Goal: Task Accomplishment & Management: Use online tool/utility

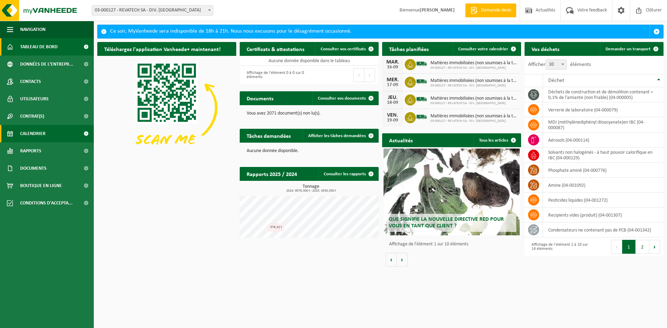
click at [46, 137] on link "Calendrier" at bounding box center [47, 133] width 94 height 17
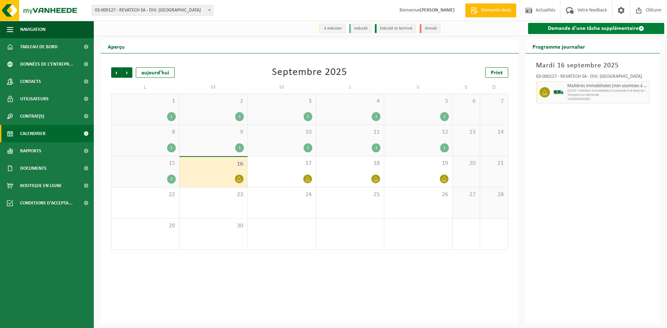
click at [587, 28] on link "Demande d'une tâche supplémentaire" at bounding box center [596, 28] width 137 height 11
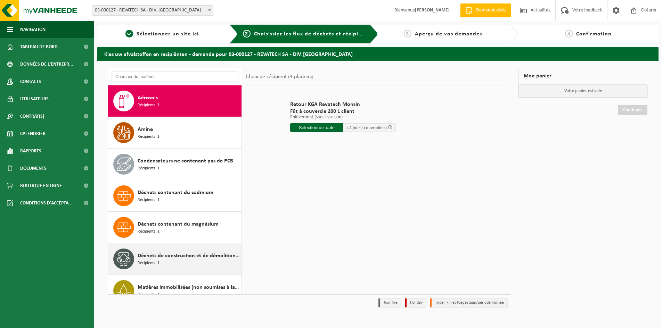
scroll to position [35, 0]
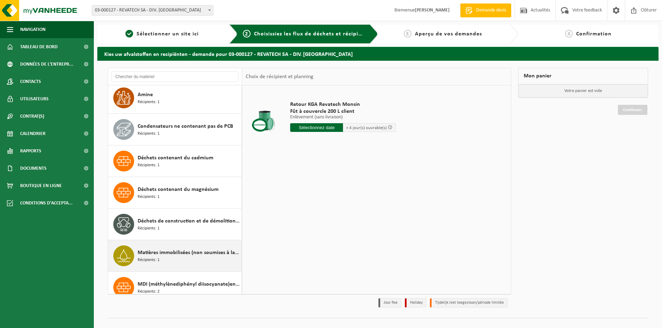
click at [159, 254] on span "Matières immobilisées (non soumises à la taxe)" at bounding box center [189, 253] width 102 height 8
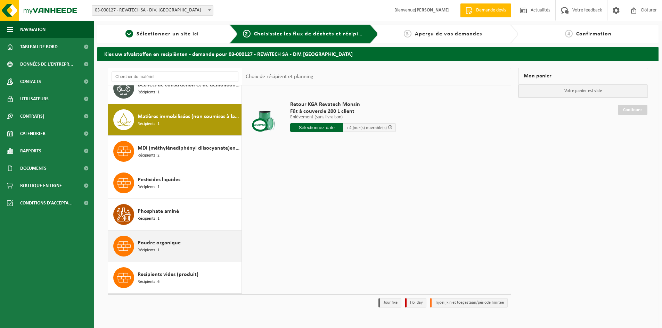
scroll to position [190, 0]
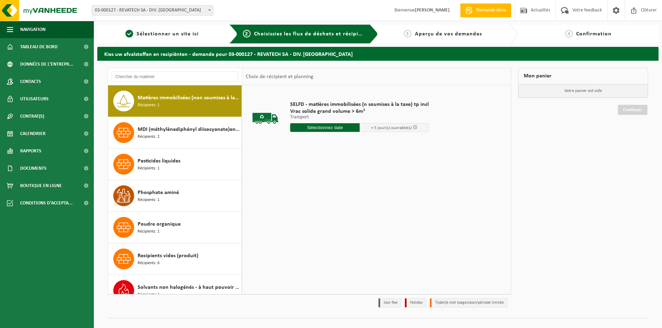
click at [337, 128] on input "text" at bounding box center [324, 127] width 69 height 9
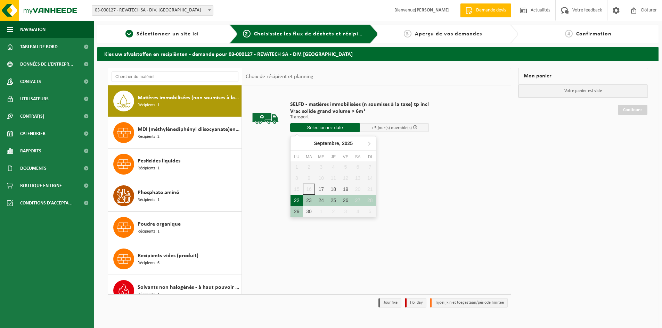
click at [296, 200] on div "22" at bounding box center [296, 200] width 12 height 11
type input "à partir de 2025-09-22"
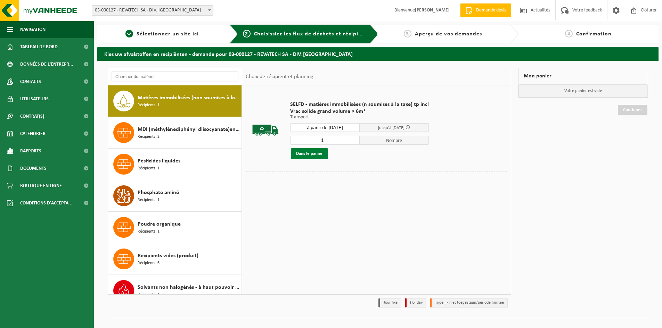
click at [309, 155] on button "Dans le panier" at bounding box center [309, 153] width 37 height 11
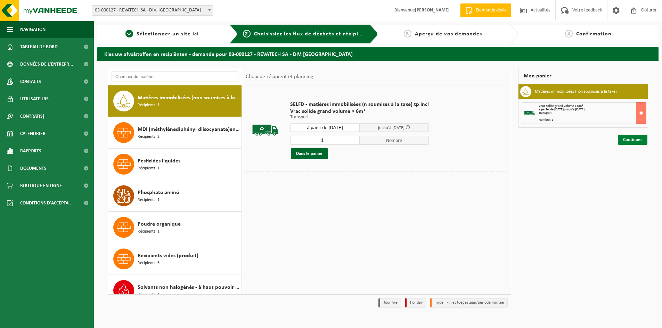
click at [635, 141] on link "Continuer" at bounding box center [633, 140] width 30 height 10
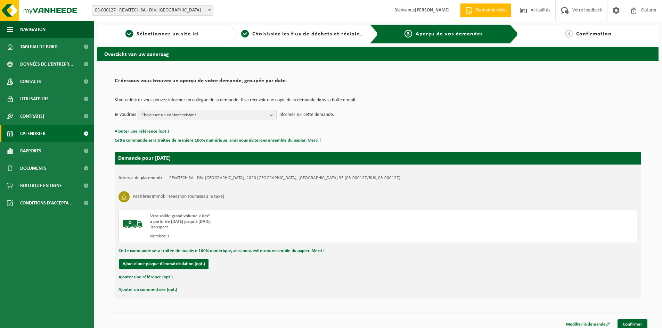
click at [42, 131] on span "Calendrier" at bounding box center [32, 133] width 25 height 17
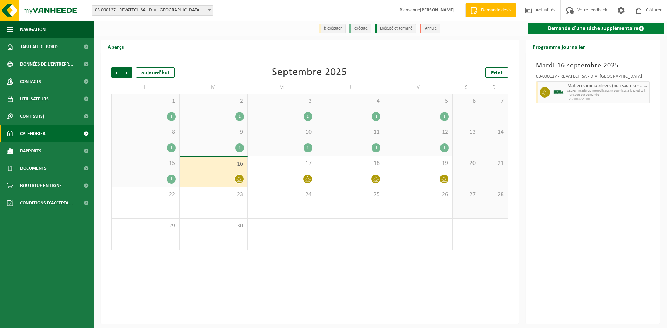
click at [589, 29] on link "Demande d'une tâche supplémentaire" at bounding box center [596, 28] width 137 height 11
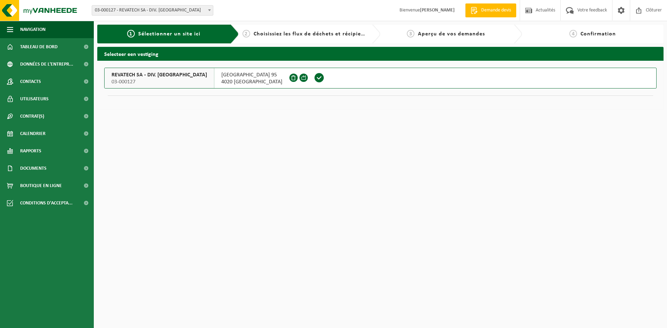
click at [314, 80] on span at bounding box center [319, 78] width 10 height 10
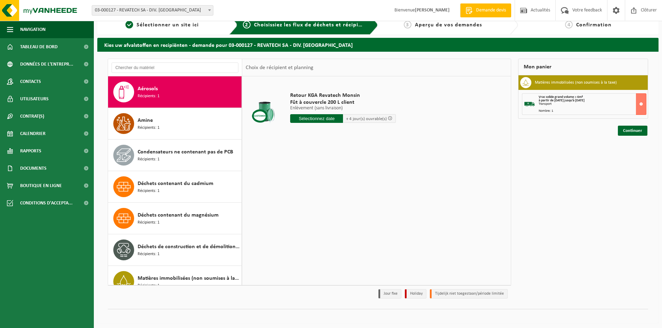
scroll to position [11, 0]
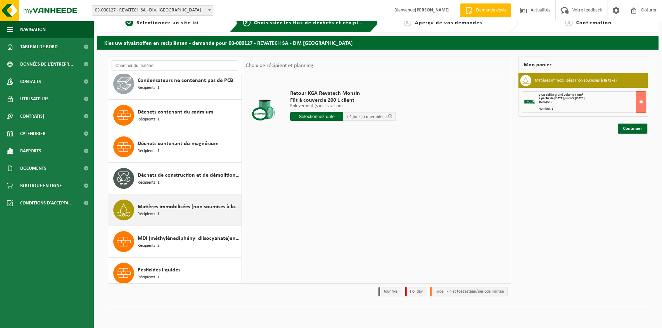
click at [169, 209] on span "Matières immobilisées (non soumises à la taxe)" at bounding box center [189, 207] width 102 height 8
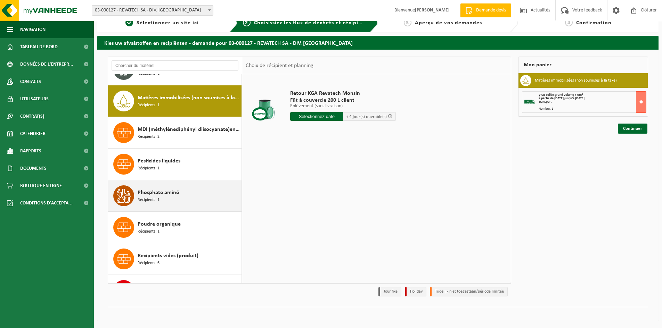
scroll to position [190, 0]
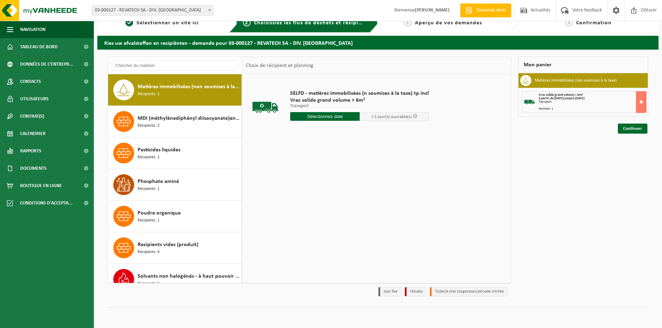
click at [344, 116] on input "text" at bounding box center [324, 116] width 69 height 9
click at [306, 189] on div "23" at bounding box center [309, 189] width 12 height 11
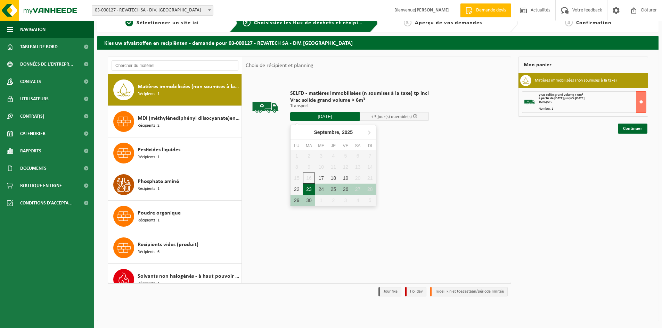
type input "à partir de 2025-09-23"
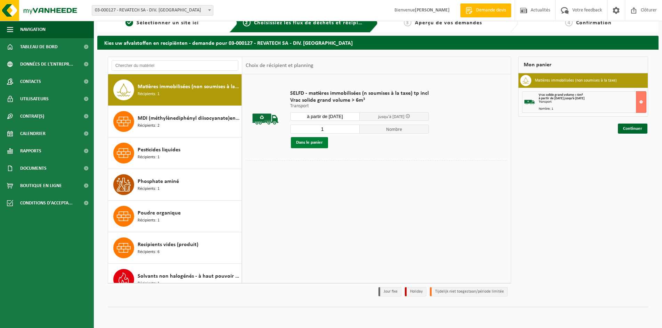
click at [316, 145] on button "Dans le panier" at bounding box center [309, 142] width 37 height 11
click at [628, 154] on link "Continuer" at bounding box center [633, 154] width 30 height 10
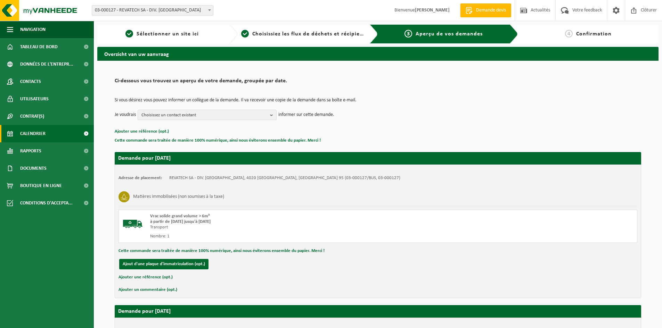
click at [38, 133] on span "Calendrier" at bounding box center [32, 133] width 25 height 17
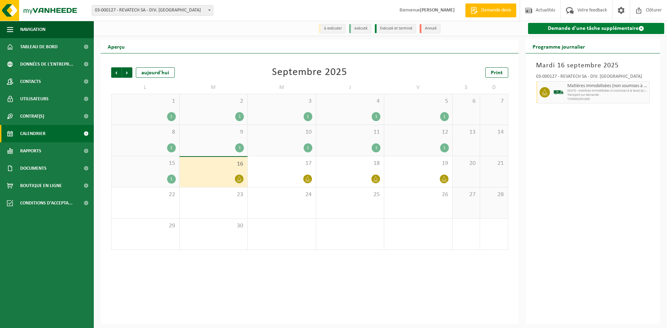
click at [569, 27] on link "Demande d'une tâche supplémentaire" at bounding box center [596, 28] width 137 height 11
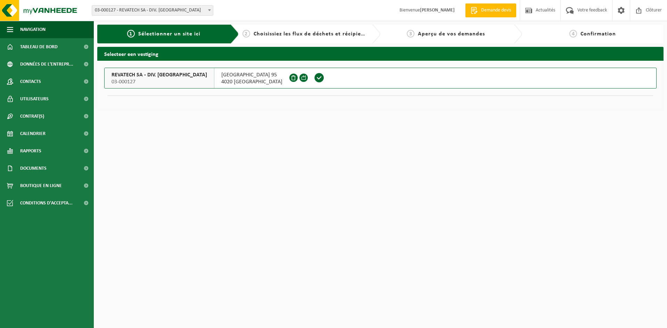
click at [314, 77] on span at bounding box center [319, 78] width 10 height 10
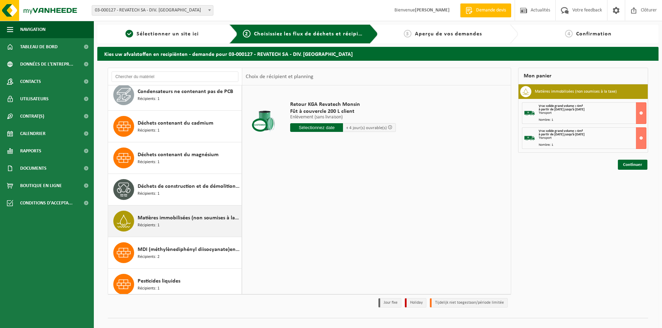
click at [165, 218] on span "Matières immobilisées (non soumises à la taxe)" at bounding box center [189, 218] width 102 height 8
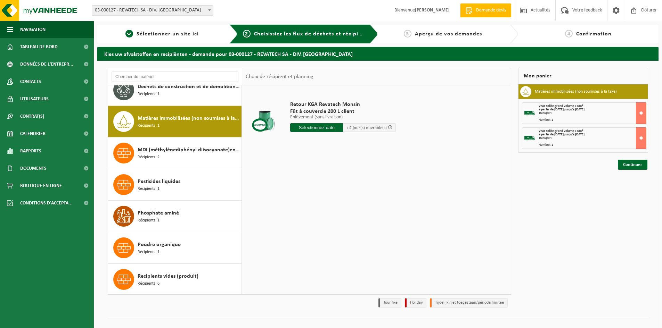
scroll to position [190, 0]
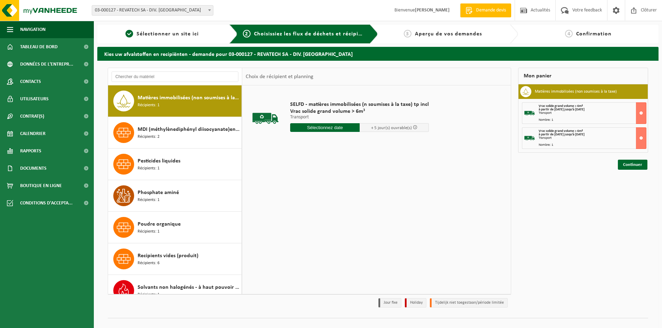
click at [341, 126] on input "text" at bounding box center [324, 127] width 69 height 9
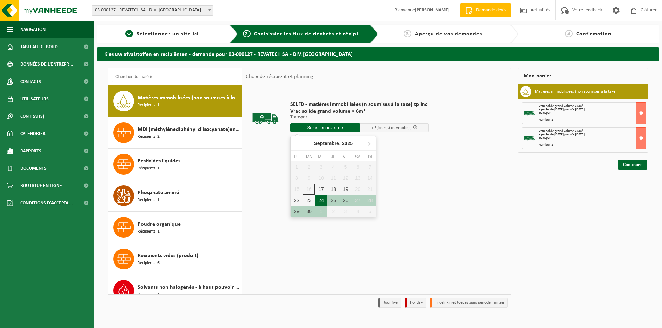
click at [321, 201] on div "24" at bounding box center [321, 200] width 12 height 11
type input "à partir de [DATE]"
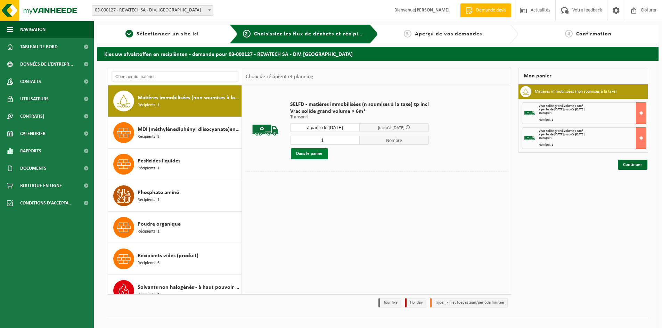
click at [322, 152] on button "Dans le panier" at bounding box center [309, 153] width 37 height 11
click at [634, 190] on link "Continuer" at bounding box center [633, 190] width 30 height 10
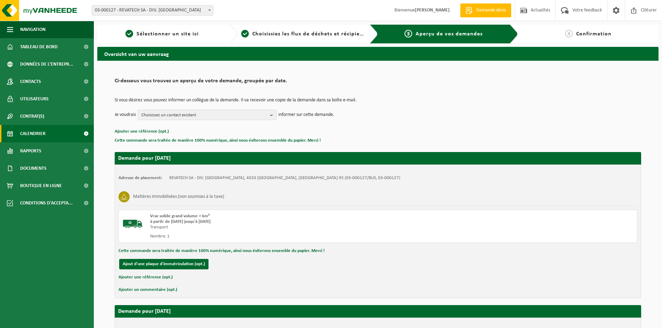
click at [32, 131] on span "Calendrier" at bounding box center [32, 133] width 25 height 17
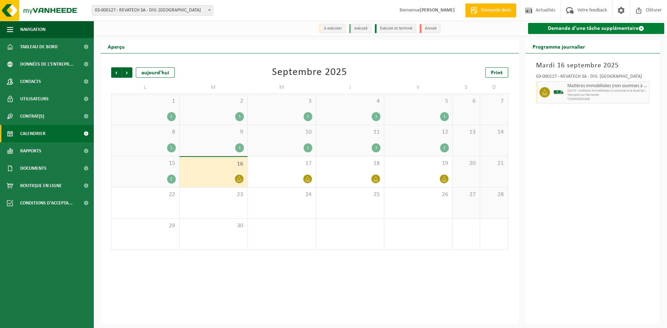
click at [579, 27] on link "Demande d'une tâche supplémentaire" at bounding box center [596, 28] width 137 height 11
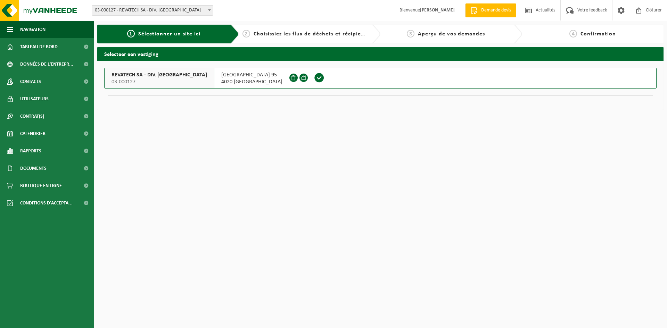
click at [314, 77] on span at bounding box center [319, 78] width 10 height 10
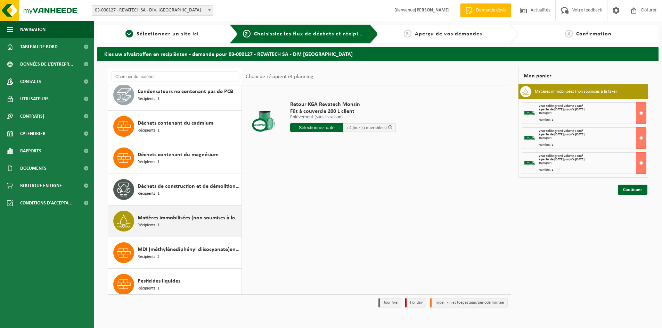
click at [179, 219] on span "Matières immobilisées (non soumises à la taxe)" at bounding box center [189, 218] width 102 height 8
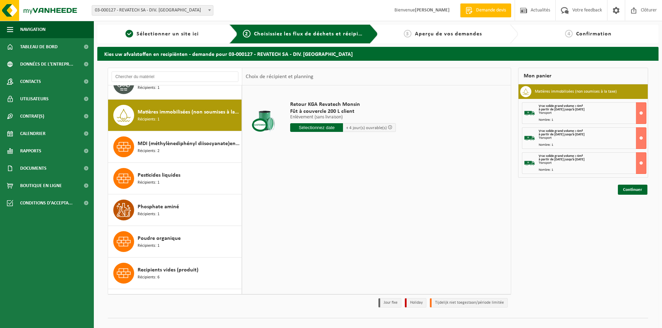
scroll to position [190, 0]
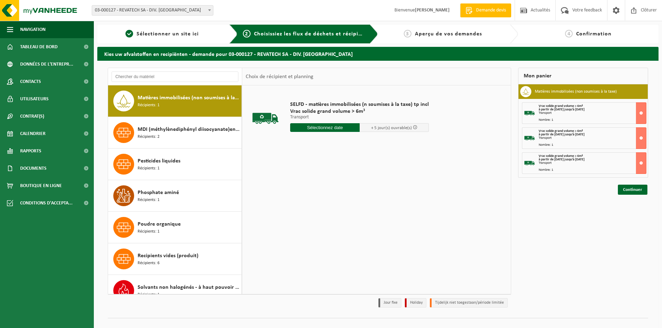
click at [347, 125] on input "text" at bounding box center [324, 127] width 69 height 9
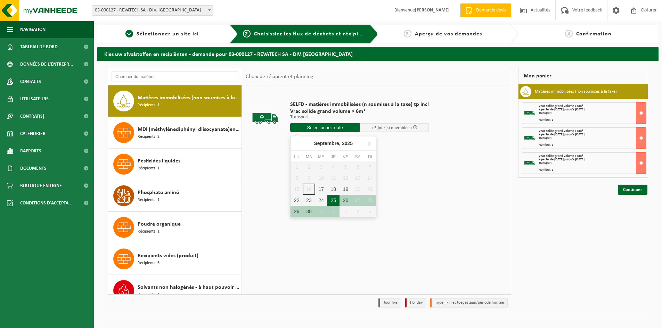
click at [331, 198] on div "25" at bounding box center [333, 200] width 12 height 11
type input "à partir de 2025-09-25"
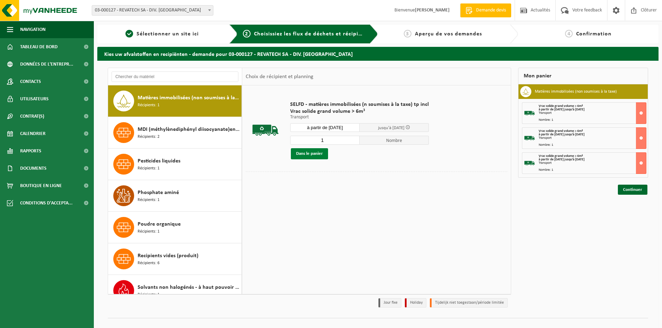
click at [314, 155] on button "Dans le panier" at bounding box center [309, 153] width 37 height 11
click at [628, 216] on link "Continuer" at bounding box center [633, 215] width 30 height 10
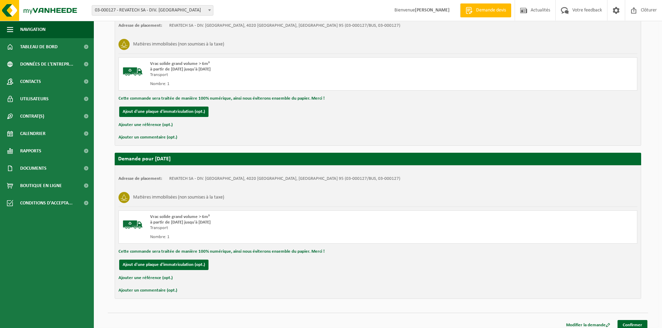
scroll to position [465, 0]
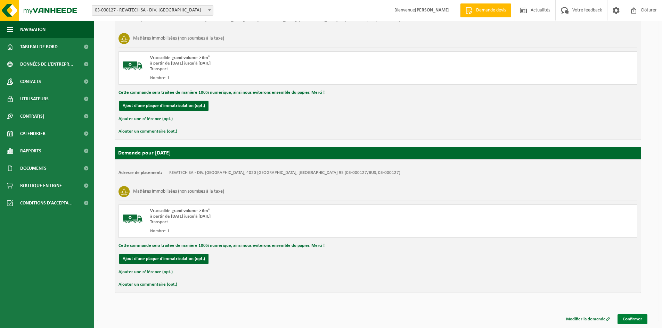
click at [630, 320] on link "Confirmer" at bounding box center [632, 319] width 30 height 10
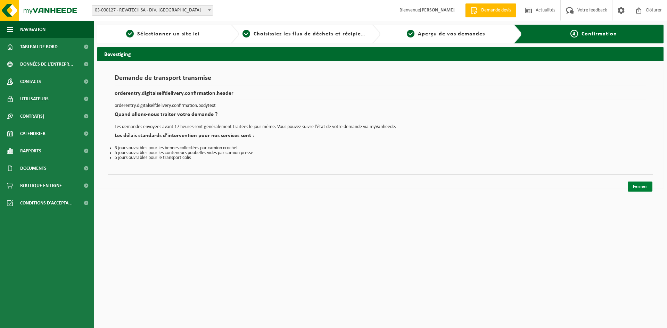
click at [633, 187] on link "Fermer" at bounding box center [640, 187] width 25 height 10
